Goal: Navigation & Orientation: Find specific page/section

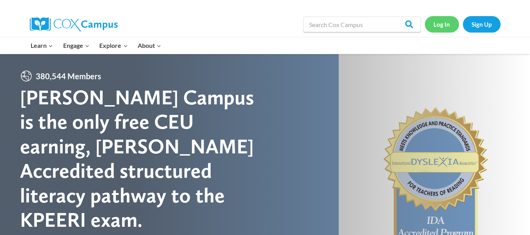
click at [438, 24] on link "Log In" at bounding box center [442, 24] width 34 height 16
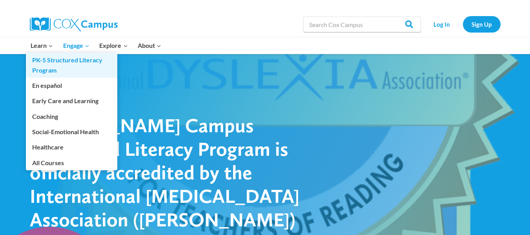
click at [46, 64] on link "PK-5 Structured Literacy Program" at bounding box center [71, 65] width 91 height 25
